Goal: Find specific page/section: Find specific page/section

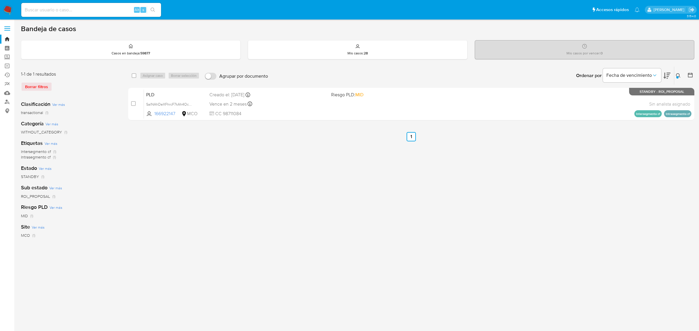
click at [478, 200] on div "select-all-cases-checkbox Asignar caso Borrar selección Agrupar por documento O…" at bounding box center [411, 194] width 566 height 256
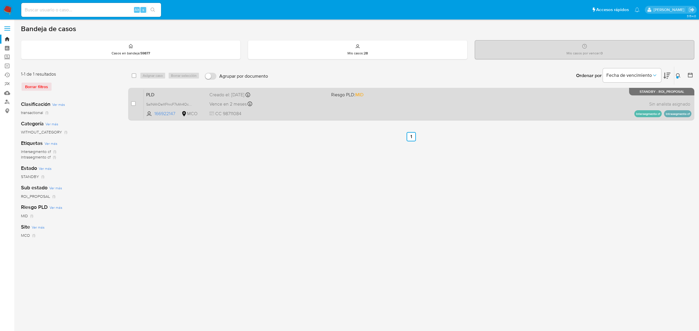
click at [174, 99] on div "PLD SaINAhDeXFhrcF7kAh4OcrHZ 166922147 MCO Riesgo PLD: MID Creado el: 12/07/202…" at bounding box center [418, 103] width 548 height 29
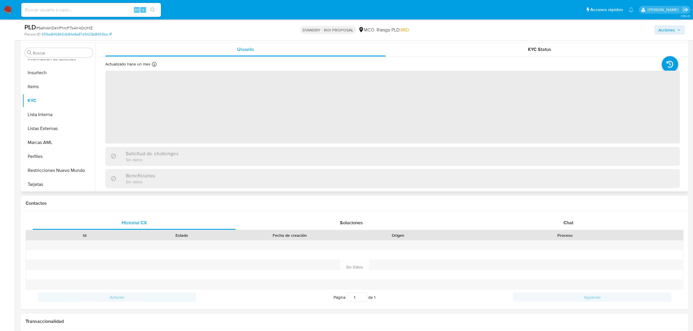
scroll to position [109, 0]
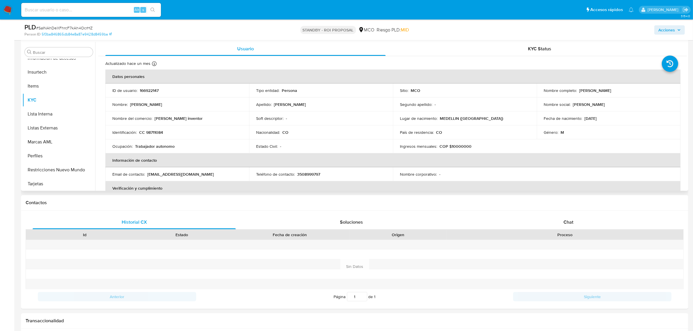
select select "10"
drag, startPoint x: 610, startPoint y: 91, endPoint x: 631, endPoint y: 90, distance: 21.0
click at [631, 90] on div "Nombre completo : [PERSON_NAME]" at bounding box center [609, 90] width 130 height 5
copy p "[PERSON_NAME]"
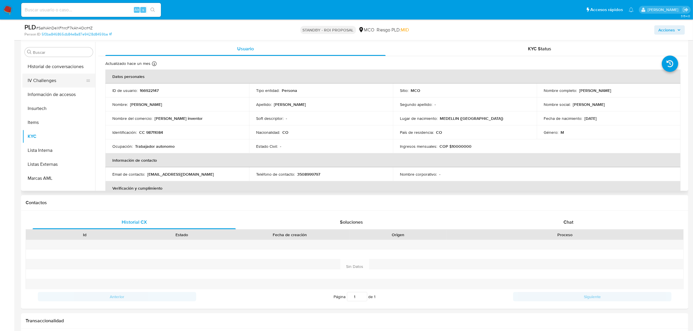
click at [49, 80] on button "IV Challenges" at bounding box center [56, 81] width 68 height 14
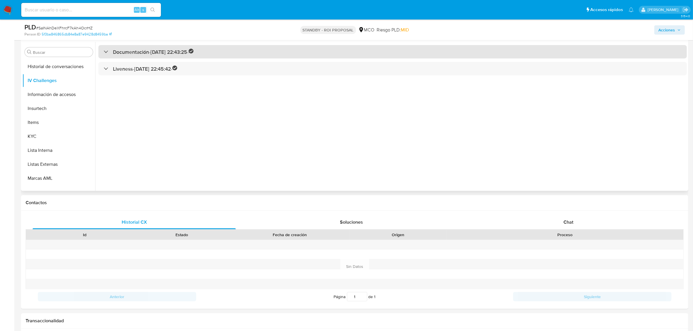
click at [132, 55] on h3 "Documentación - [DATE] 22:43:25 -" at bounding box center [153, 52] width 81 height 7
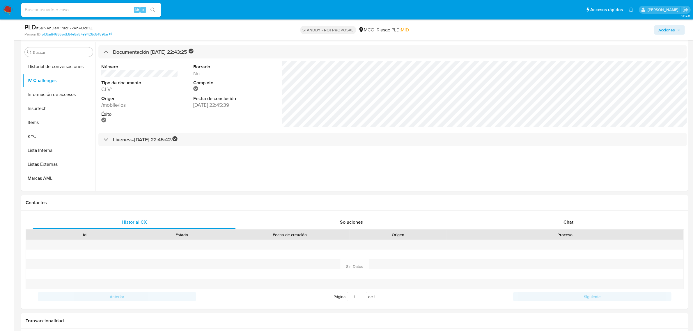
click at [98, 8] on input at bounding box center [91, 10] width 140 height 8
paste input "Zru0ubdq84OCo0ltgmn8iNxT"
type input "Zru0ubdq84OCo0ltgmn8iNxT"
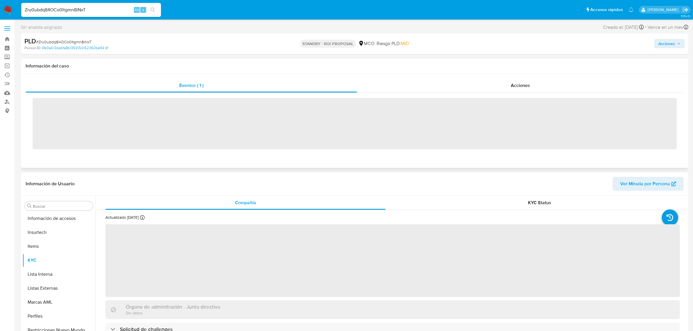
scroll to position [246, 0]
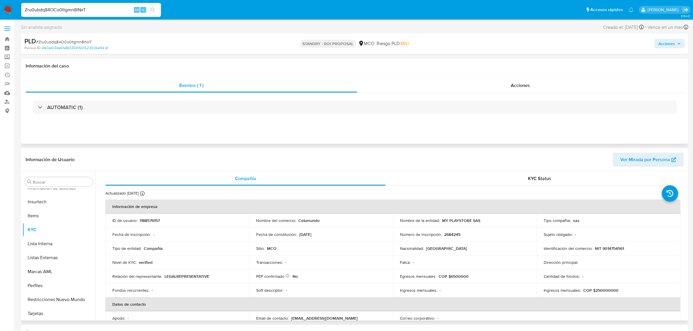
select select "10"
click at [123, 8] on input "Zru0ubdq84OCo0ltgmn8iNxT" at bounding box center [91, 10] width 140 height 8
drag, startPoint x: 115, startPoint y: 8, endPoint x: 51, endPoint y: 7, distance: 64.4
click at [51, 7] on input "Zru0ubdq84OCo0ltgmn8iNxT" at bounding box center [91, 10] width 140 height 8
click at [109, 11] on input "Zru0ubdq84OCo0ltgmn8iNxT" at bounding box center [91, 10] width 140 height 8
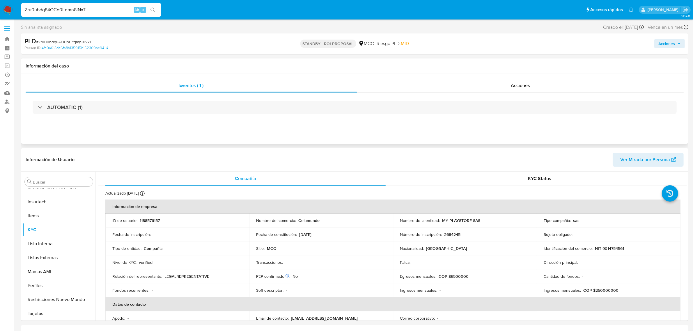
drag, startPoint x: 113, startPoint y: 9, endPoint x: 0, endPoint y: 2, distance: 112.9
click at [0, 3] on nav "Pausado Ver notificaciones Zru0ubdq84OCo0ltgmn8iNxT Alt s Accesos rápidos Presi…" at bounding box center [346, 10] width 693 height 20
paste input "rJYLrCBPiA9wZOlLNYWEbjk7"
type input "rJYLrCBPiA9wZOlLNYWEbjk7"
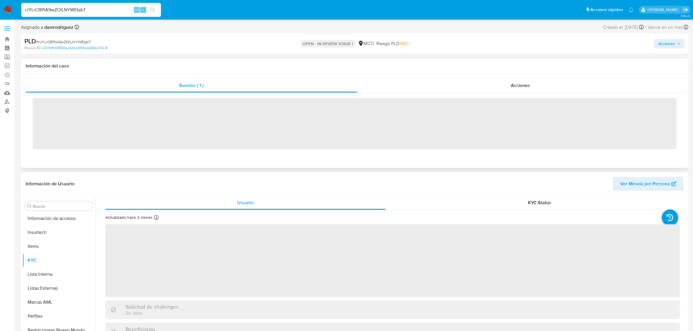
scroll to position [246, 0]
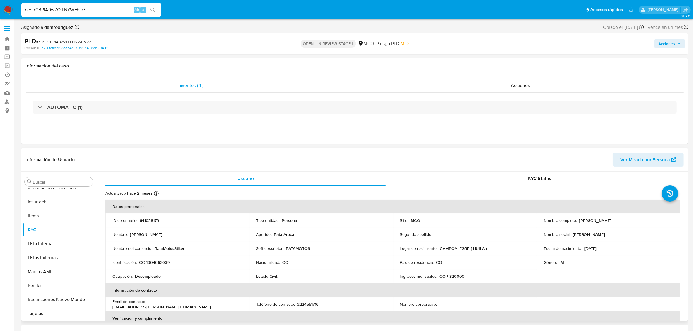
select select "10"
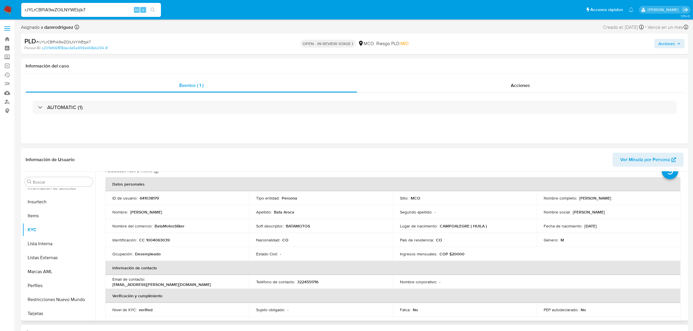
scroll to position [0, 0]
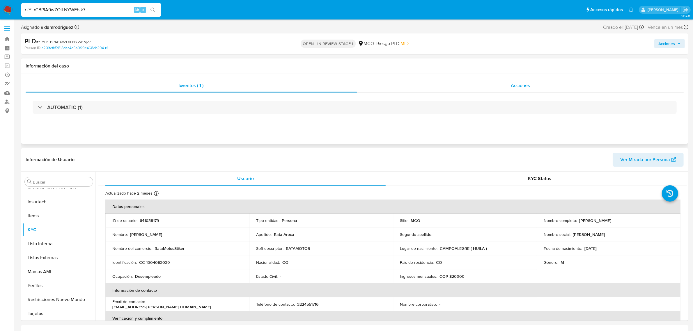
click at [532, 88] on div "Acciones" at bounding box center [520, 86] width 327 height 14
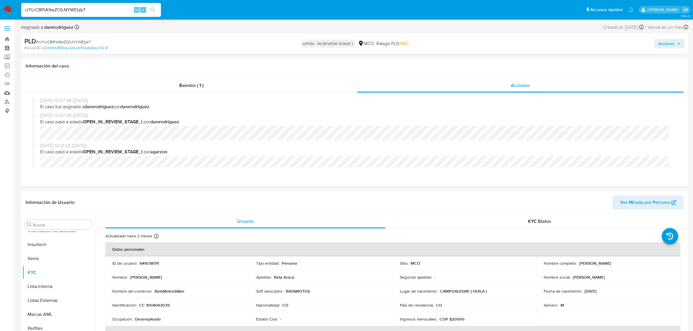
click at [102, 5] on div "rJYLrCBPiA9wZOlLNYWEbjk7 Alt s" at bounding box center [91, 10] width 140 height 14
click at [105, 10] on input "rJYLrCBPiA9wZOlLNYWEbjk7" at bounding box center [91, 10] width 140 height 8
click at [106, 10] on input "rJYLrCBPiA9wZOlLNYWEbjk7" at bounding box center [91, 10] width 140 height 8
paste input "JKBUY9WIwO1F6SHVlNlOC8HQ"
type input "JKBUY9WIwO1F6SHVlNlOC8HQ"
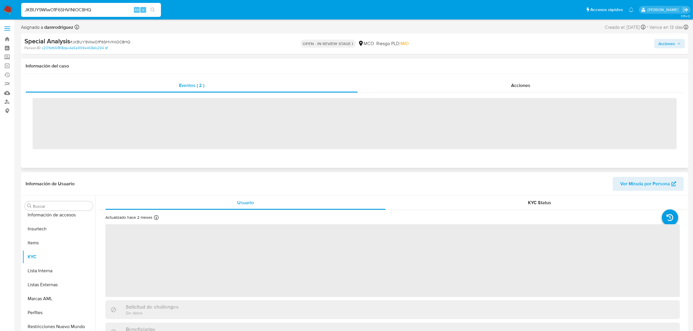
scroll to position [246, 0]
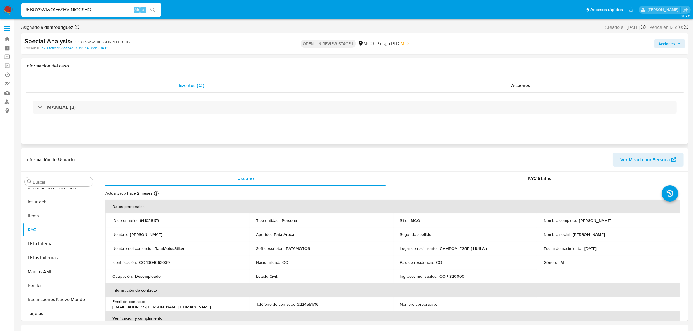
select select "10"
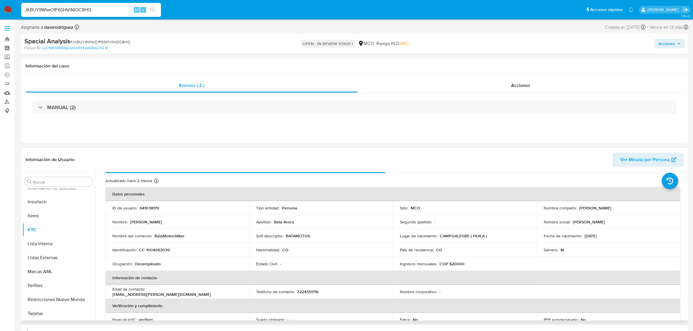
scroll to position [0, 0]
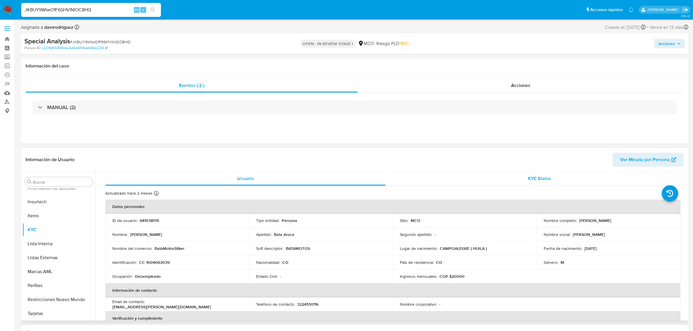
click at [529, 181] on span "KYC Status" at bounding box center [540, 178] width 23 height 7
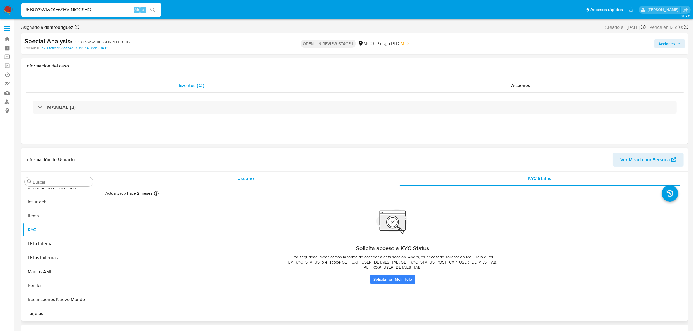
click at [242, 175] on span "Usuario" at bounding box center [245, 178] width 17 height 7
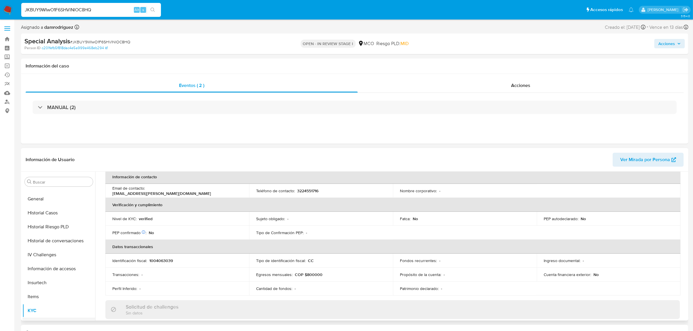
scroll to position [136, 0]
click at [50, 243] on button "Historial Casos" at bounding box center [56, 241] width 68 height 14
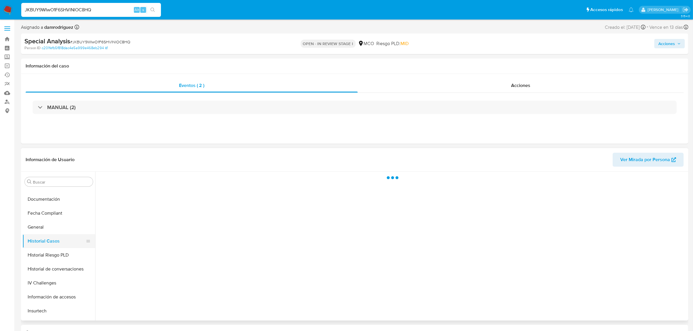
scroll to position [0, 0]
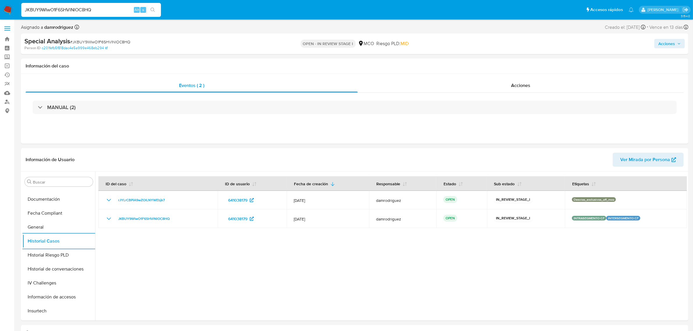
click at [114, 12] on input "JKBUY9WIwO1F6SHVlNlOC8HQ" at bounding box center [91, 10] width 140 height 8
drag, startPoint x: 114, startPoint y: 11, endPoint x: 0, endPoint y: 10, distance: 113.9
click at [0, 10] on nav "Pausado Ver notificaciones JKBUY9WIwO1F6SHVlNlOC8HQ Alt s Accesos rápidos Presi…" at bounding box center [346, 10] width 693 height 20
paste input "QiV8uE2UgVsa56TngfIsiU8h"
type input "QiV8uE2UgVsa56TngfIsiU8h"
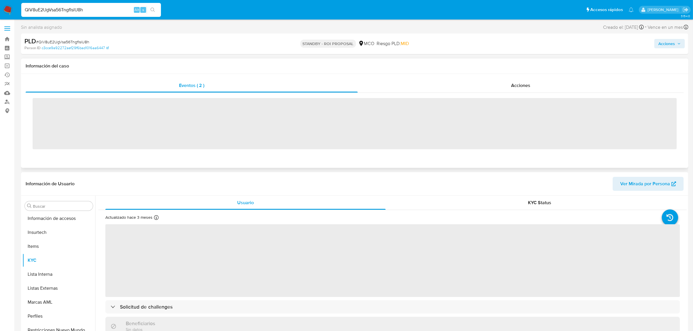
scroll to position [246, 0]
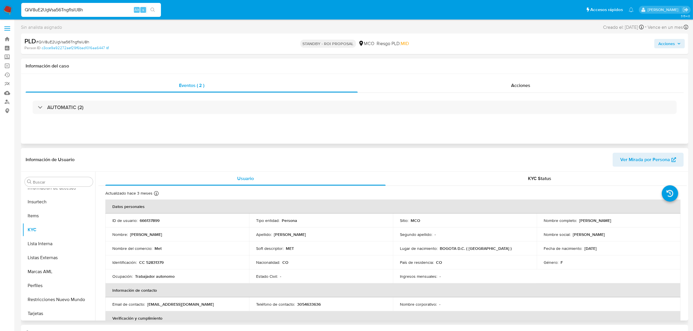
select select "10"
click at [98, 10] on input "QiV8uE2UgVsa56TngfIsiU8h" at bounding box center [91, 10] width 140 height 8
drag, startPoint x: 107, startPoint y: 10, endPoint x: 3, endPoint y: 6, distance: 103.7
click at [3, 6] on nav "Pausado Ver notificaciones QiV8uE2UgVsa56TngfIsiU8h Alt s Accesos rápidos Presi…" at bounding box center [346, 10] width 693 height 20
paste input "SaINAhDeXFhrcF7kAh4OcrHZ"
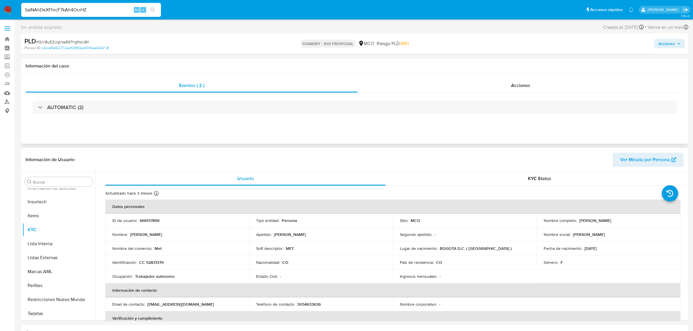
type input "SaINAhDeXFhrcF7kAh4OcrHZ"
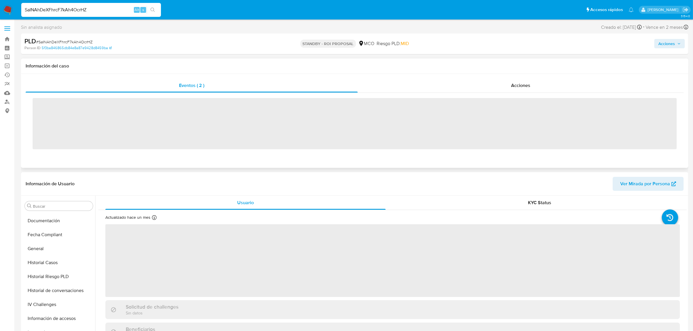
scroll to position [246, 0]
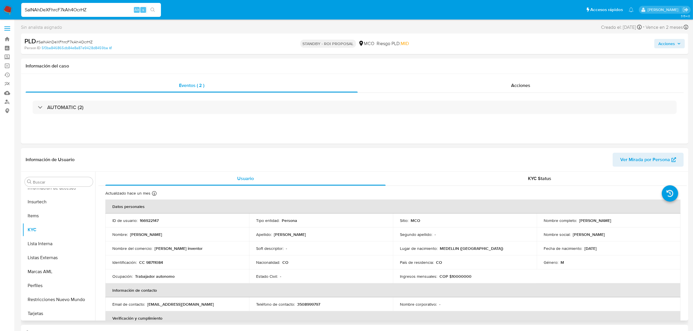
select select "10"
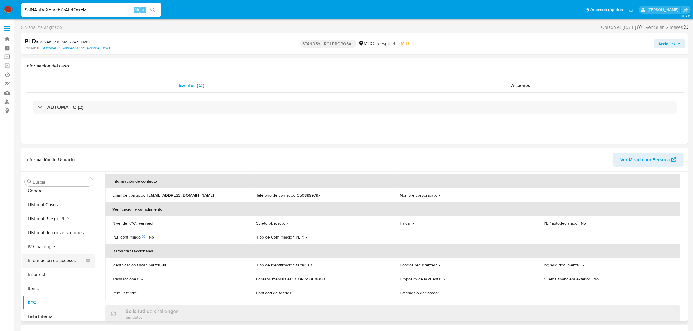
scroll to position [136, 0]
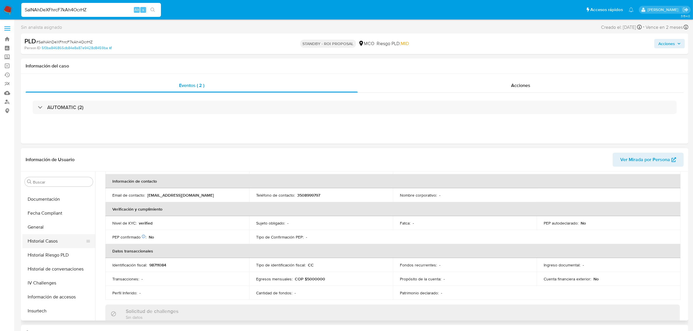
click at [48, 239] on button "Historial Casos" at bounding box center [56, 241] width 68 height 14
